Goal: Task Accomplishment & Management: Manage account settings

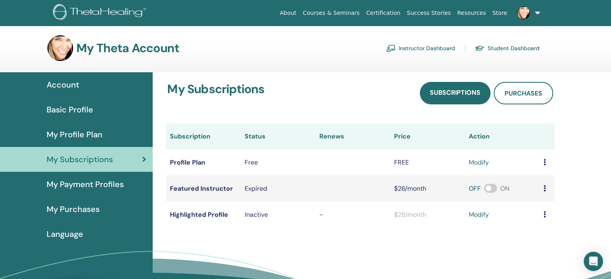
click at [422, 48] on link "Instructor Dashboard" at bounding box center [420, 48] width 69 height 13
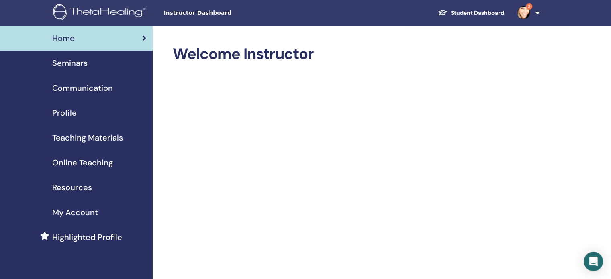
click at [60, 63] on span "Seminars" at bounding box center [69, 63] width 35 height 12
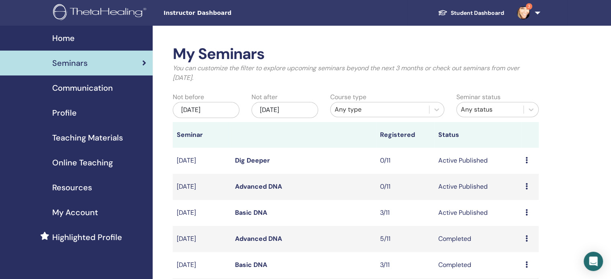
click at [257, 214] on link "Basic DNA" at bounding box center [251, 212] width 32 height 8
